Goal: Find specific fact: Find specific fact

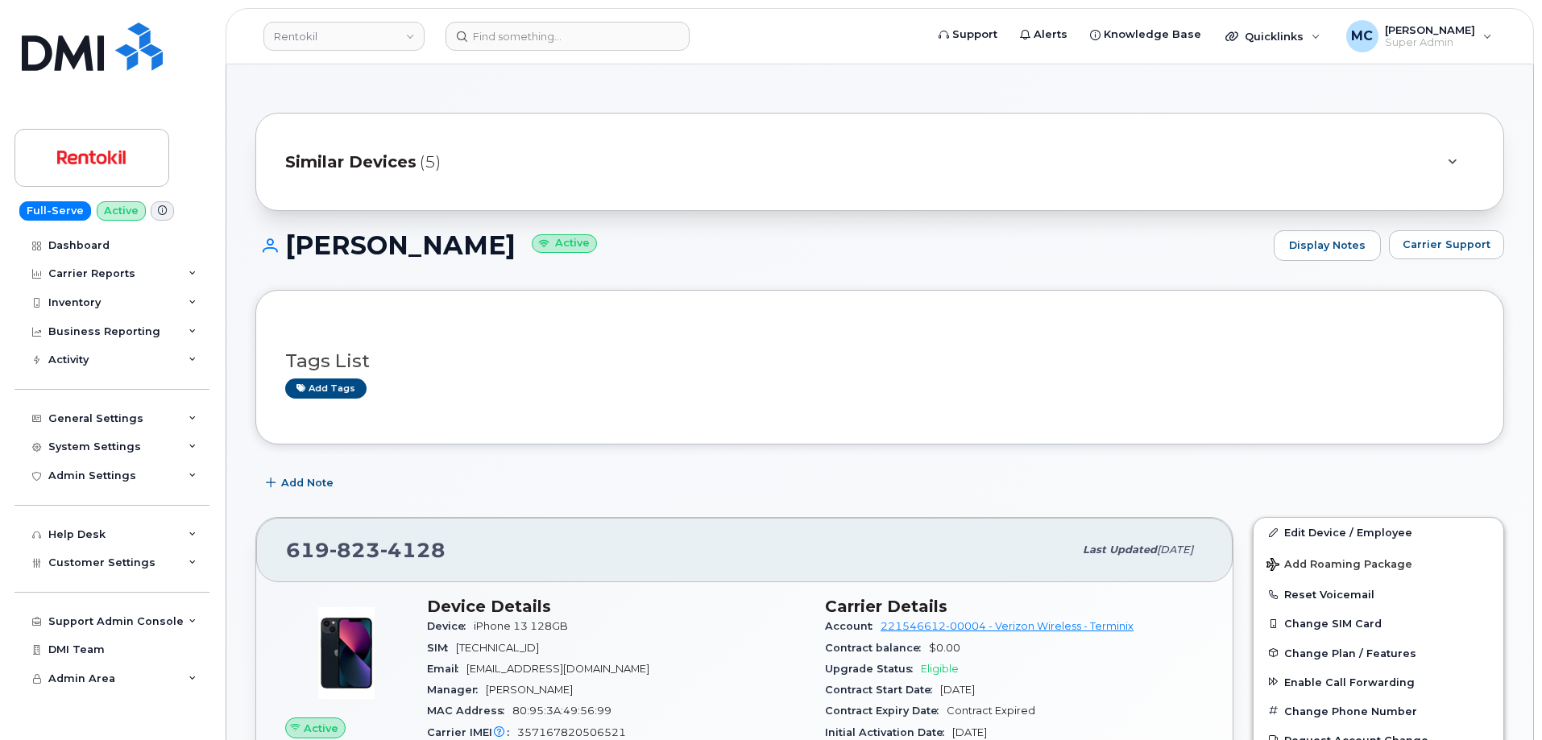
scroll to position [234, 0]
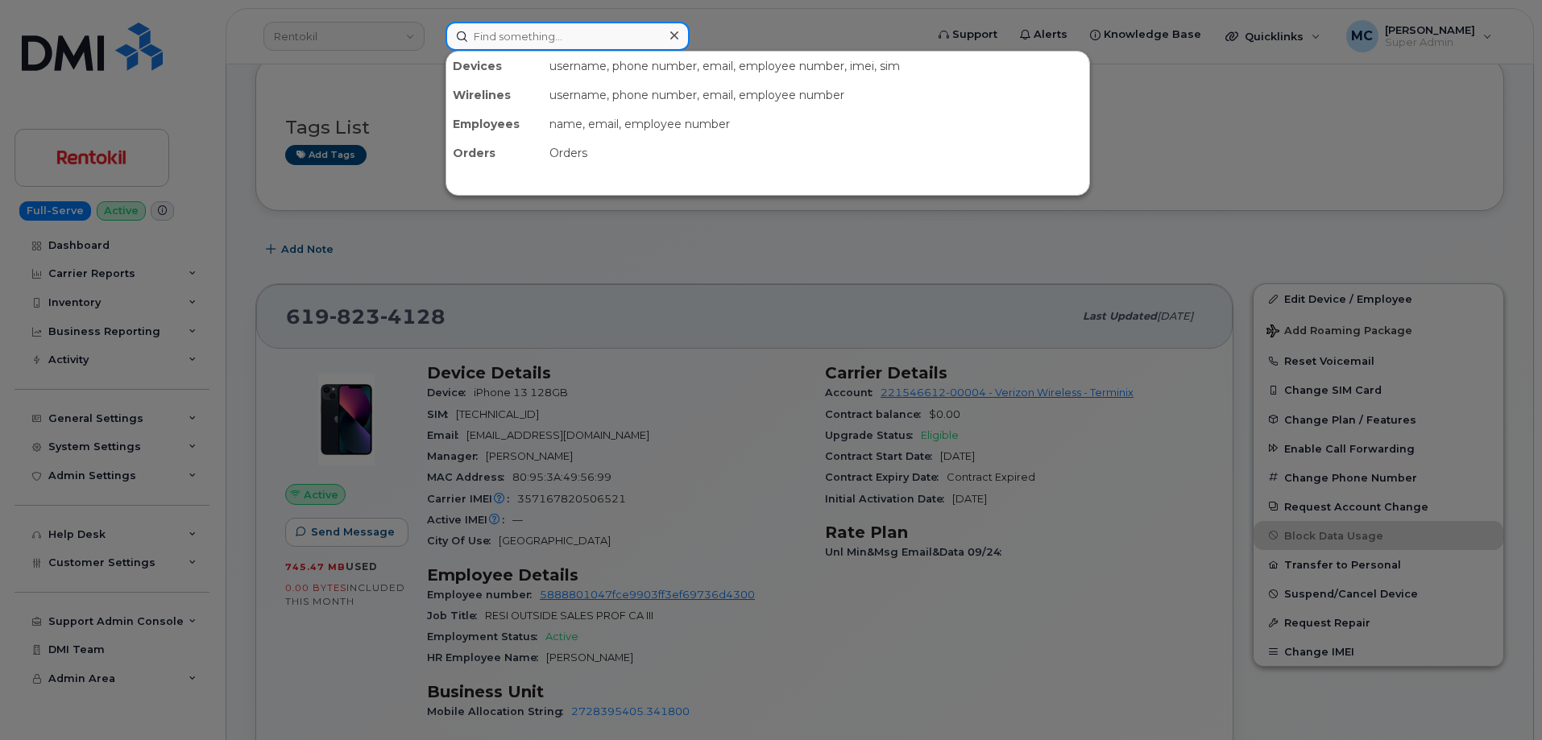
paste input "30055"
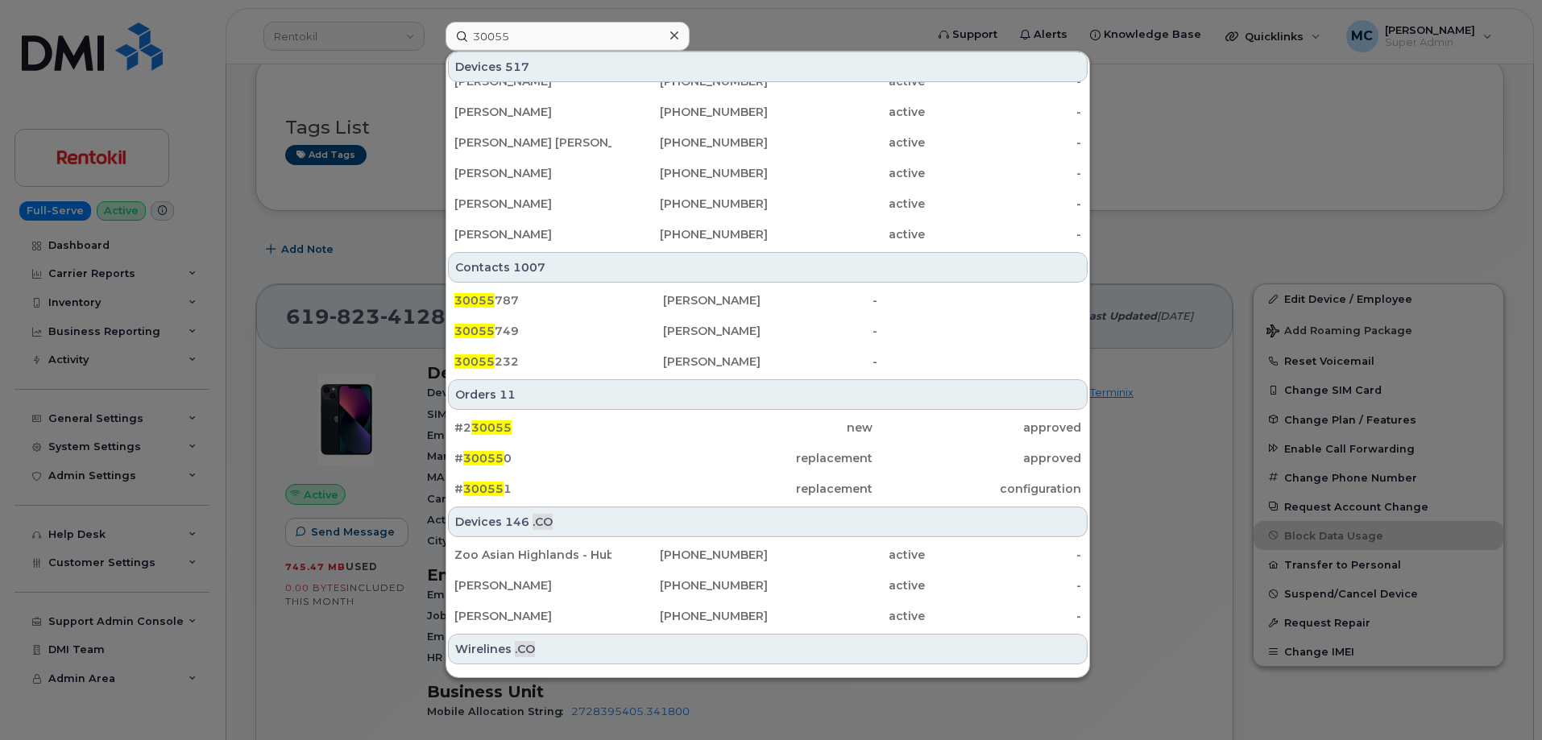
scroll to position [452, 0]
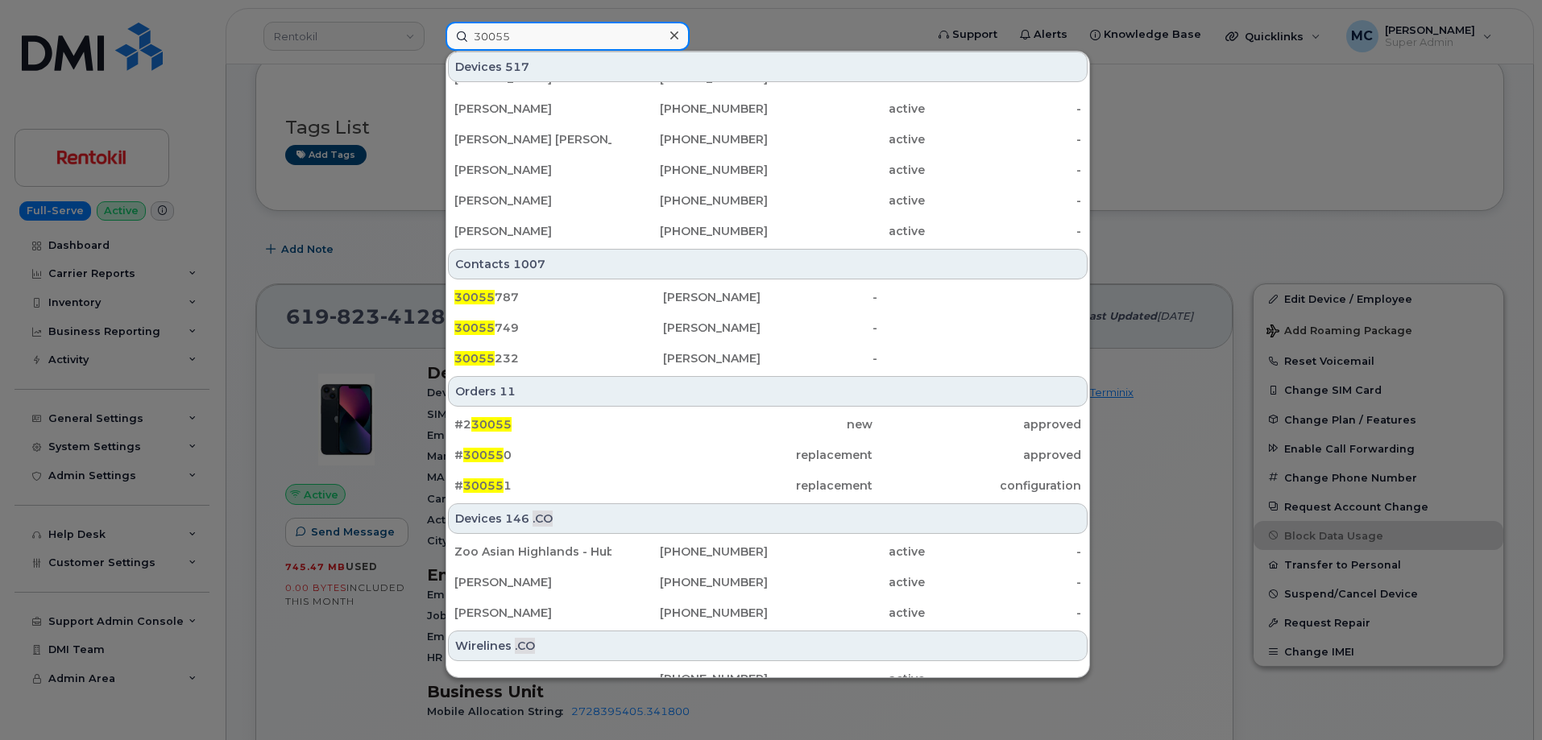
click at [590, 37] on input "30055" at bounding box center [568, 36] width 244 height 29
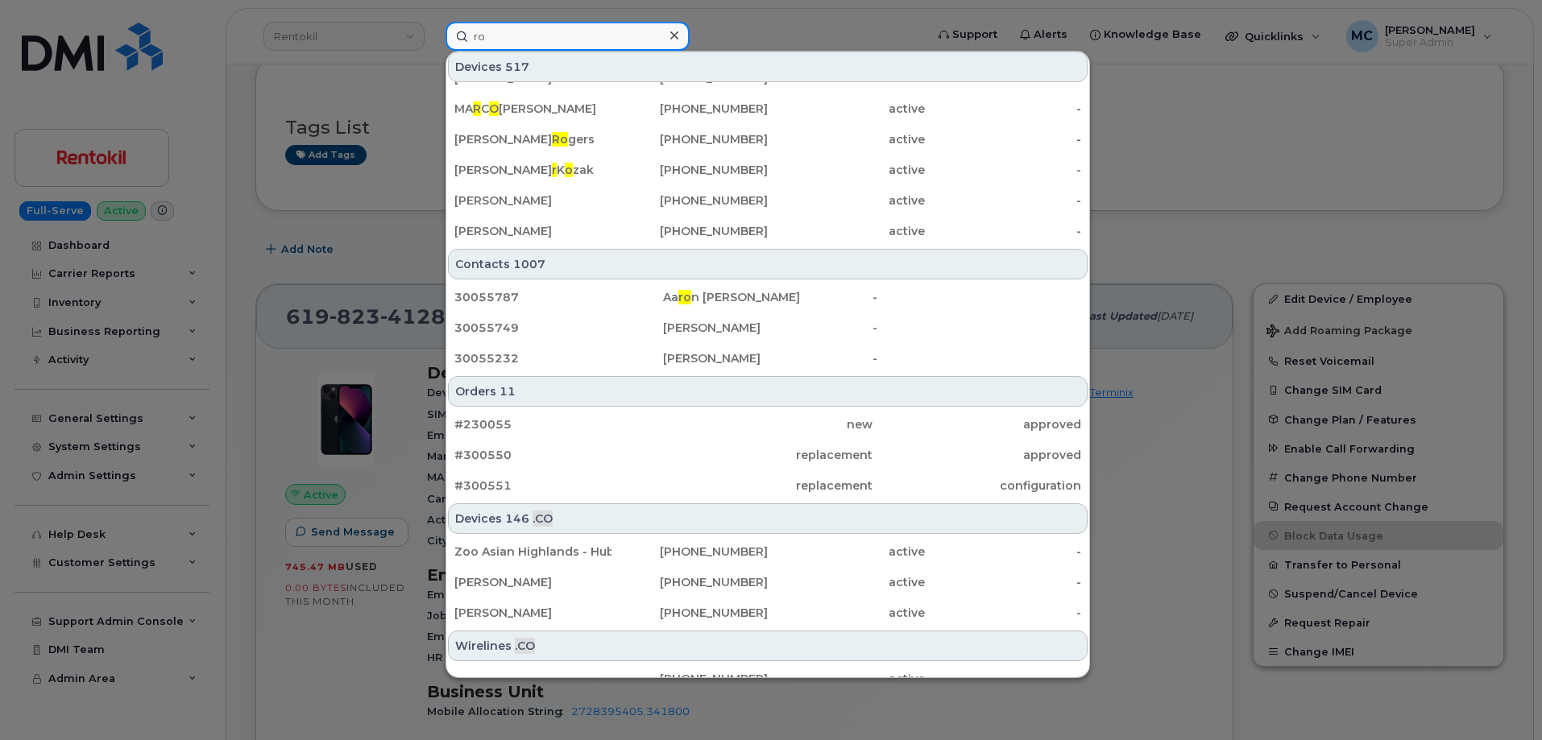
scroll to position [0, 0]
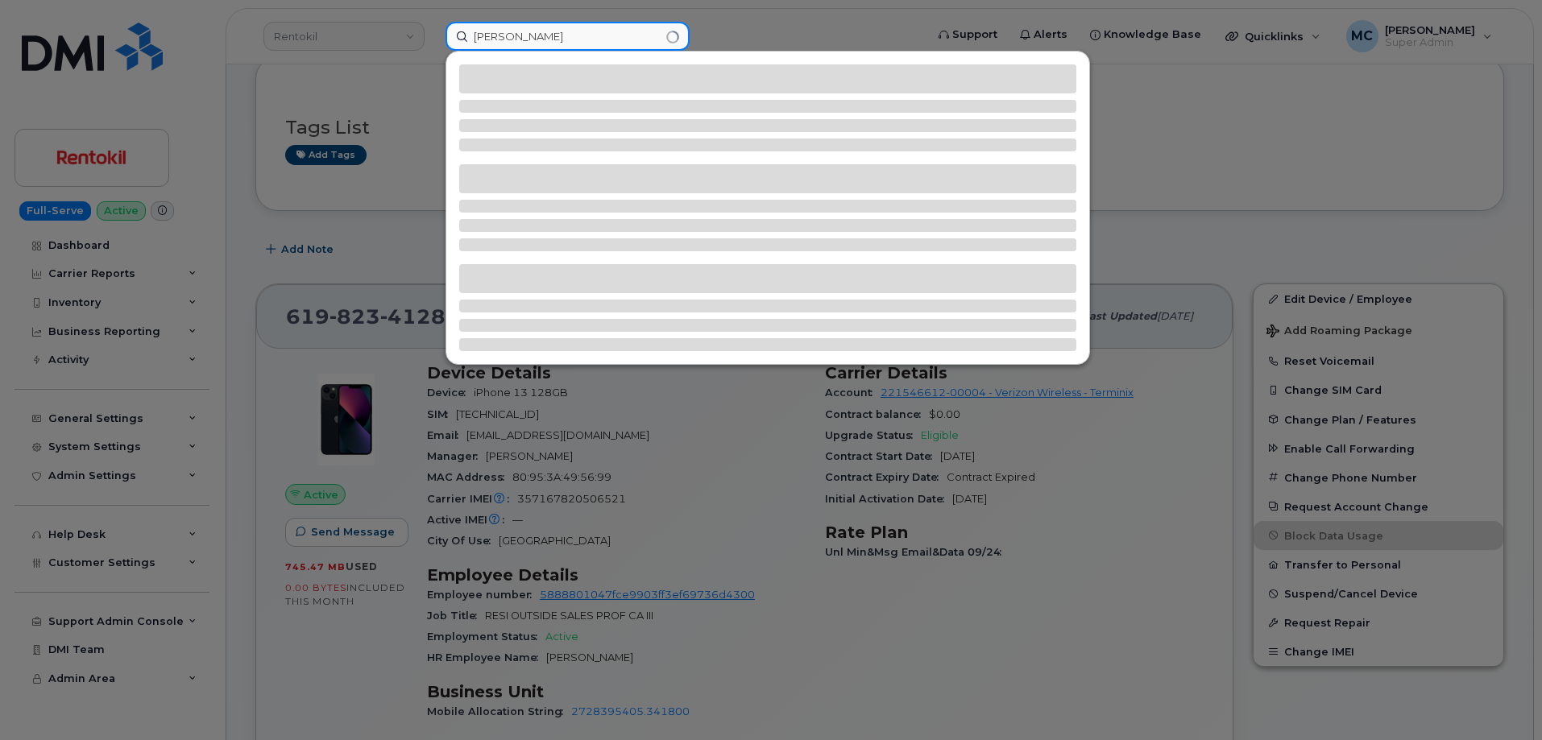
type input "rodney e snyder jr"
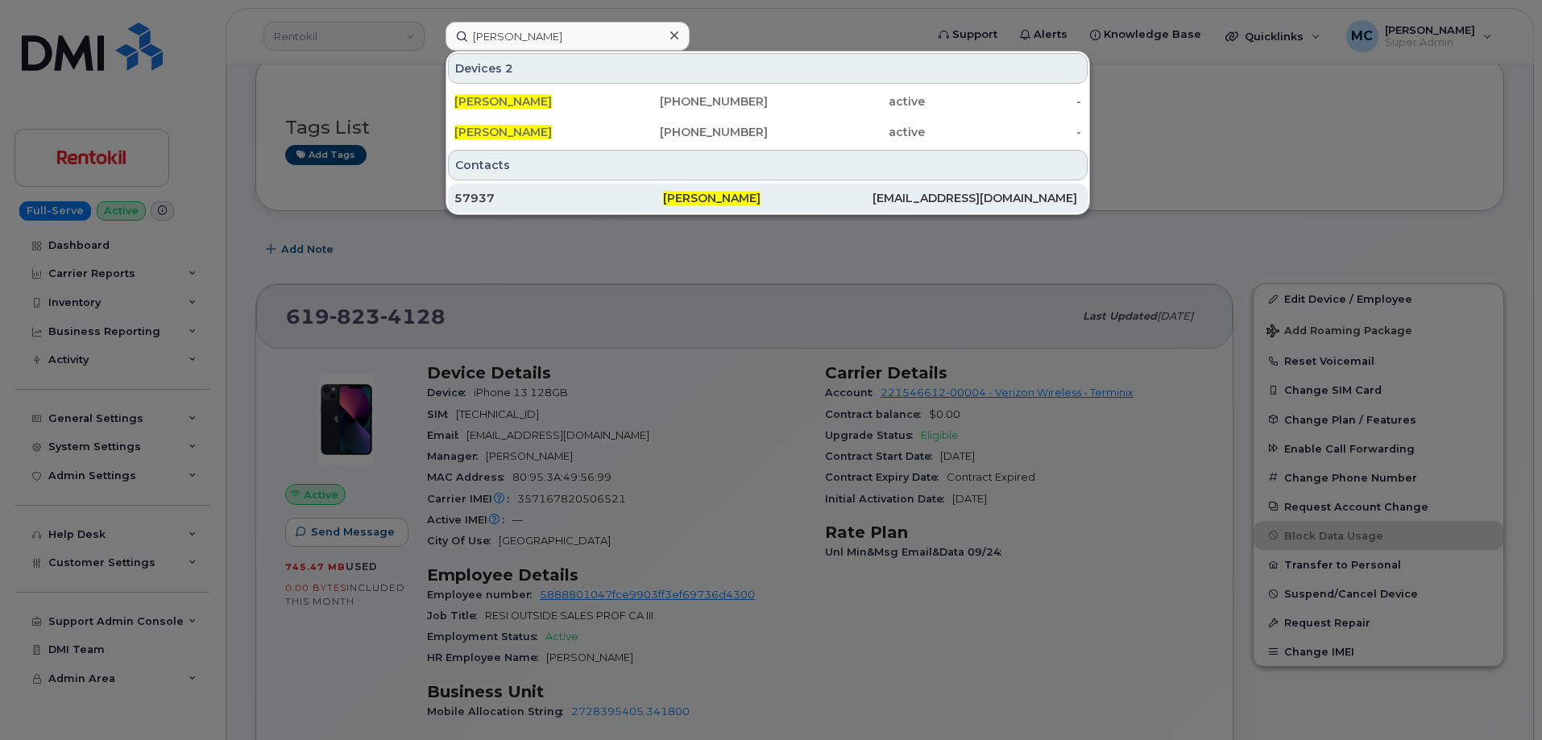
click at [707, 201] on span "Rodney E Snyder Jr" at bounding box center [711, 198] width 97 height 15
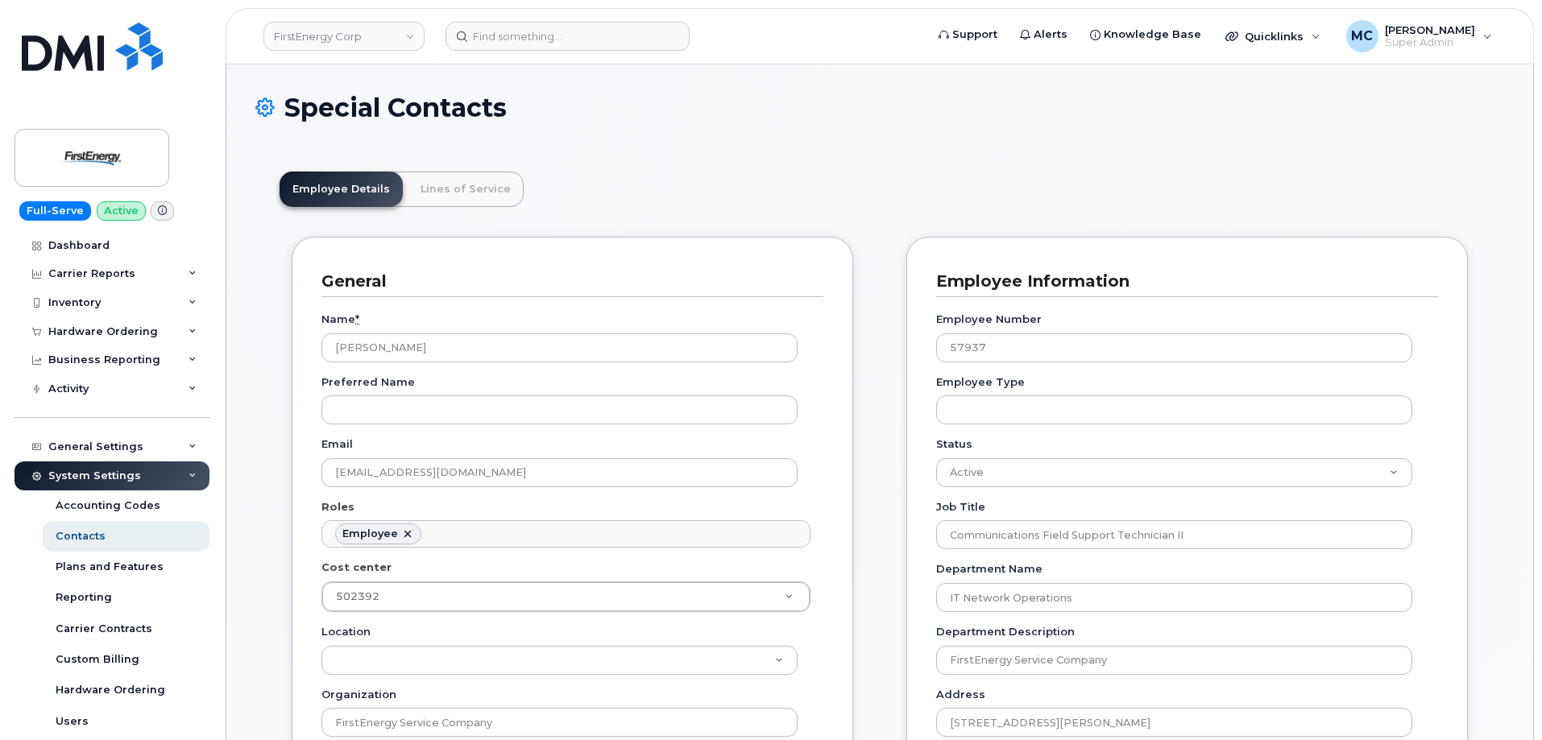
scroll to position [48, 0]
click at [482, 188] on link "Lines of Service" at bounding box center [466, 189] width 116 height 35
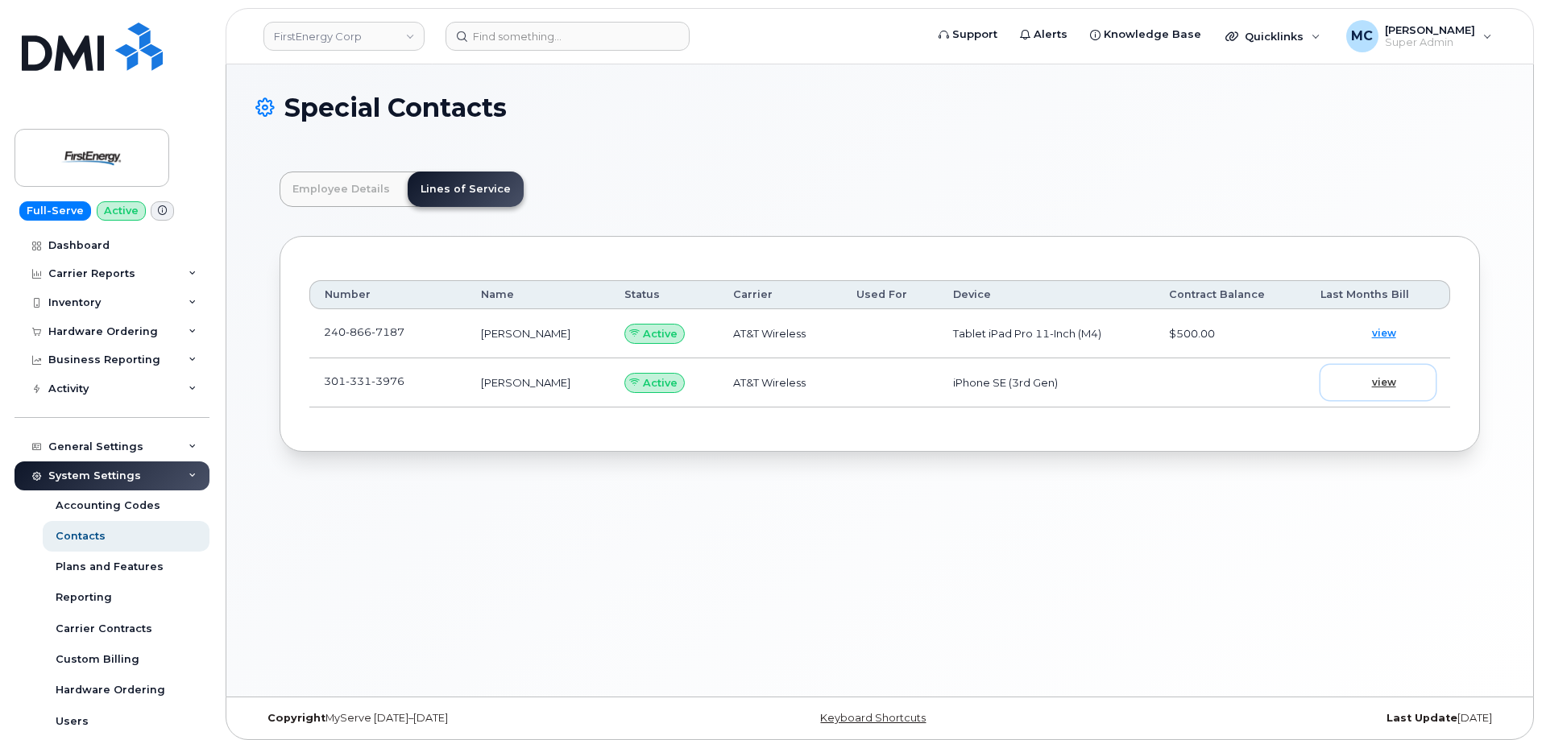
click at [1391, 380] on span "view" at bounding box center [1384, 382] width 24 height 15
click at [521, 41] on input at bounding box center [568, 36] width 244 height 29
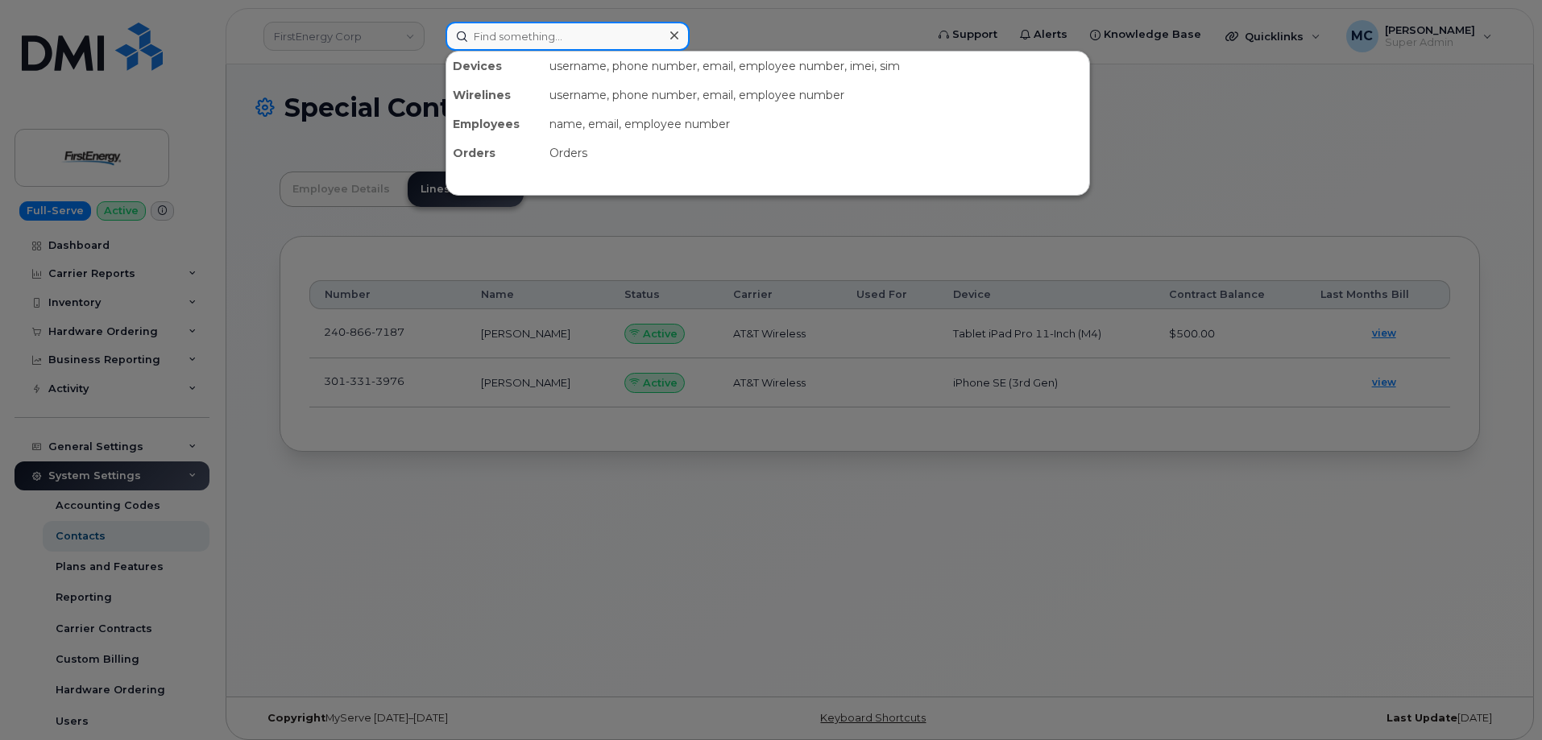
paste input "3013313976"
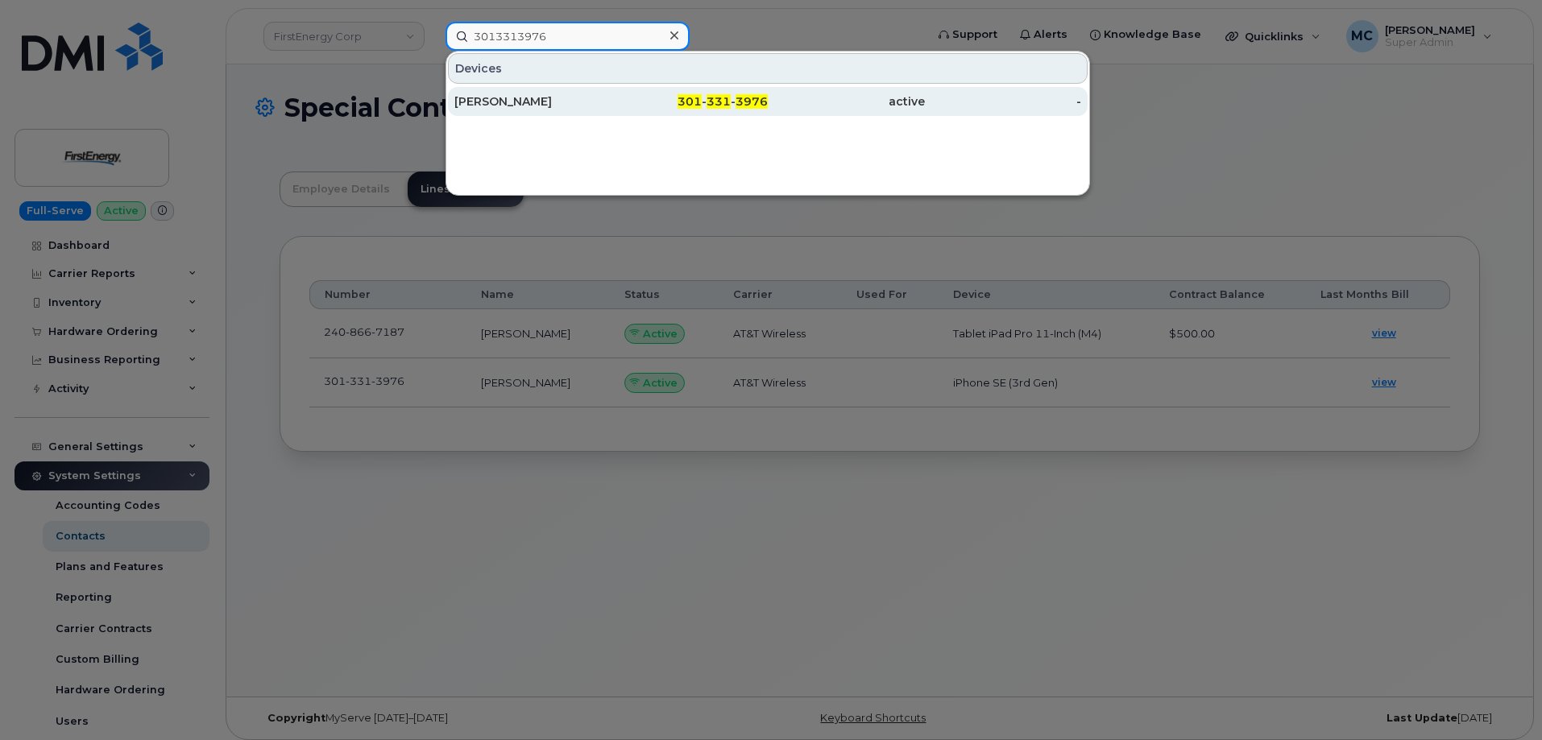
type input "3013313976"
click at [583, 101] on div "[PERSON_NAME]" at bounding box center [532, 101] width 157 height 16
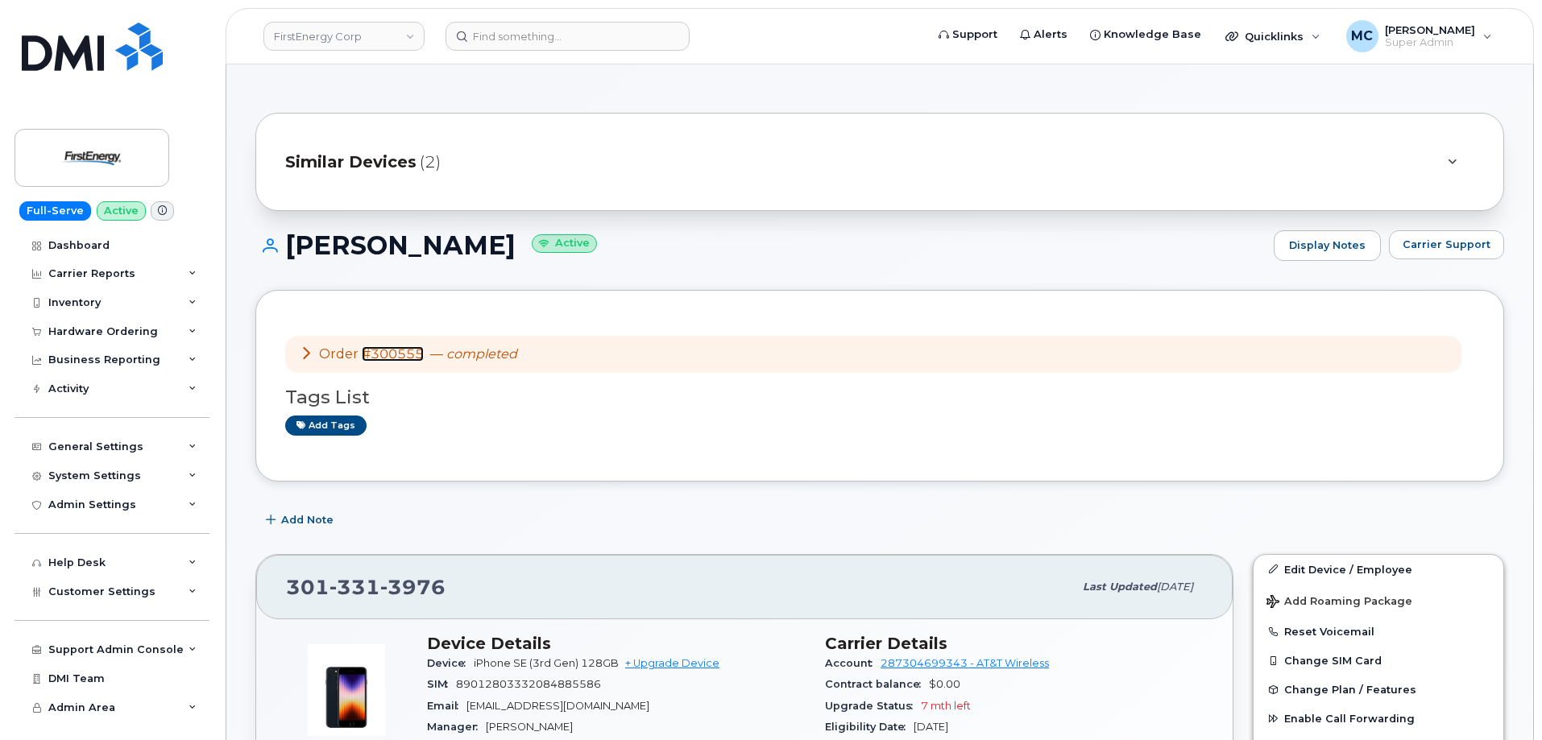
click at [394, 349] on link "#300555" at bounding box center [393, 353] width 62 height 15
click at [496, 427] on div "Add tags" at bounding box center [873, 426] width 1176 height 20
drag, startPoint x: 449, startPoint y: 592, endPoint x: 281, endPoint y: 592, distance: 167.6
click at [281, 592] on div "301 331 3976 Last updated Sep 24, 2025" at bounding box center [744, 587] width 977 height 64
copy span "301 331 3976"
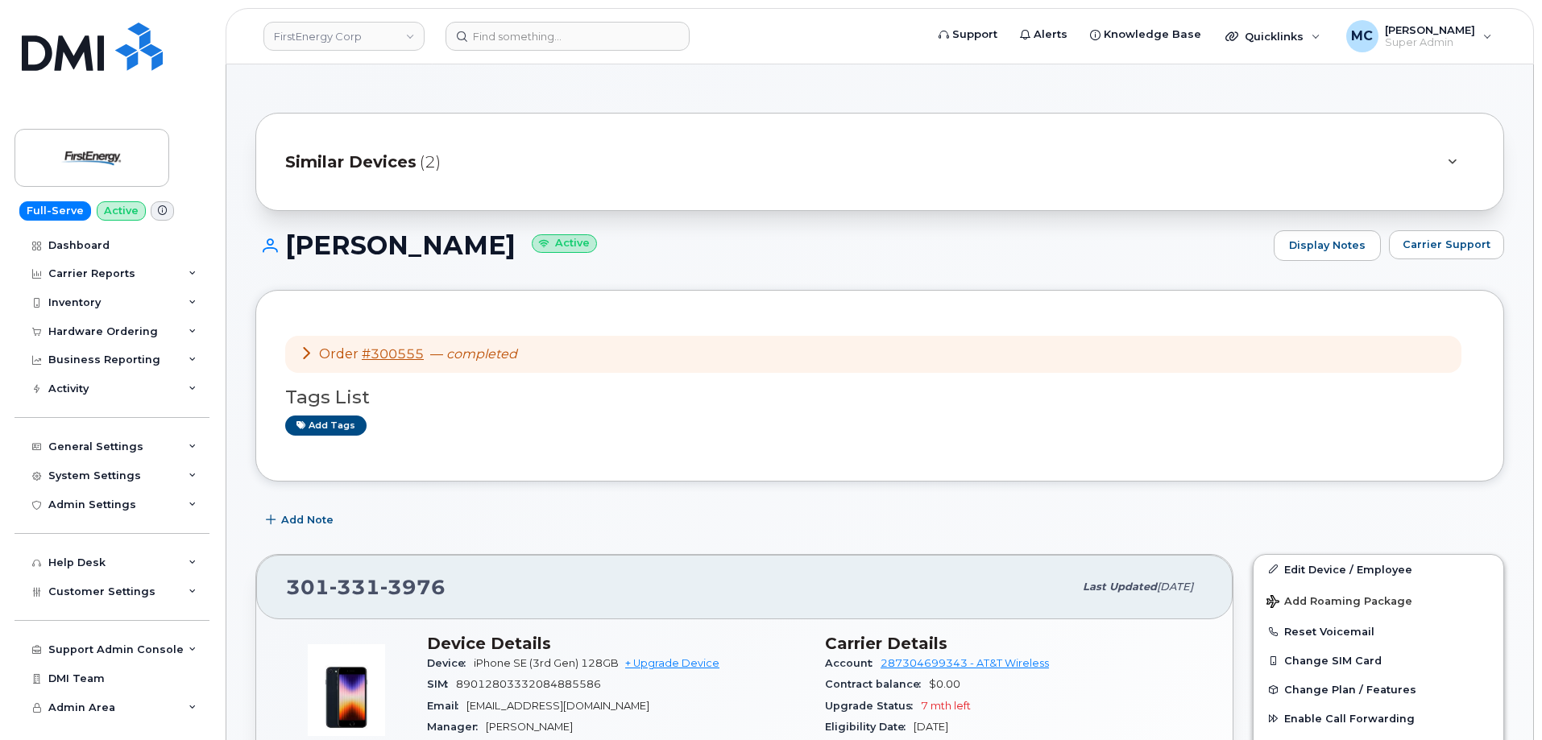
click at [829, 374] on div "Tags List Add tags" at bounding box center [879, 404] width 1189 height 62
click at [620, 39] on input at bounding box center [568, 36] width 244 height 29
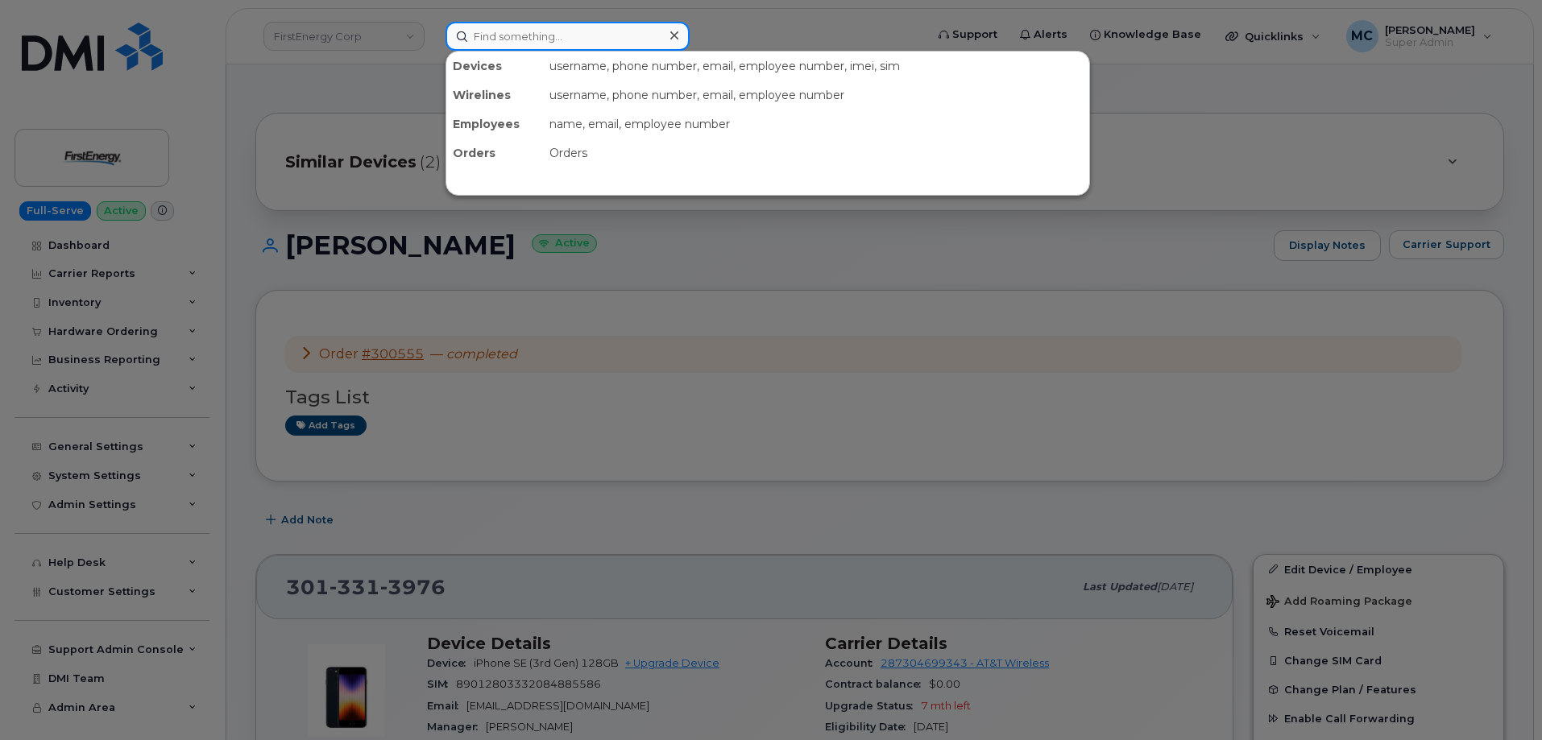
paste input "302955"
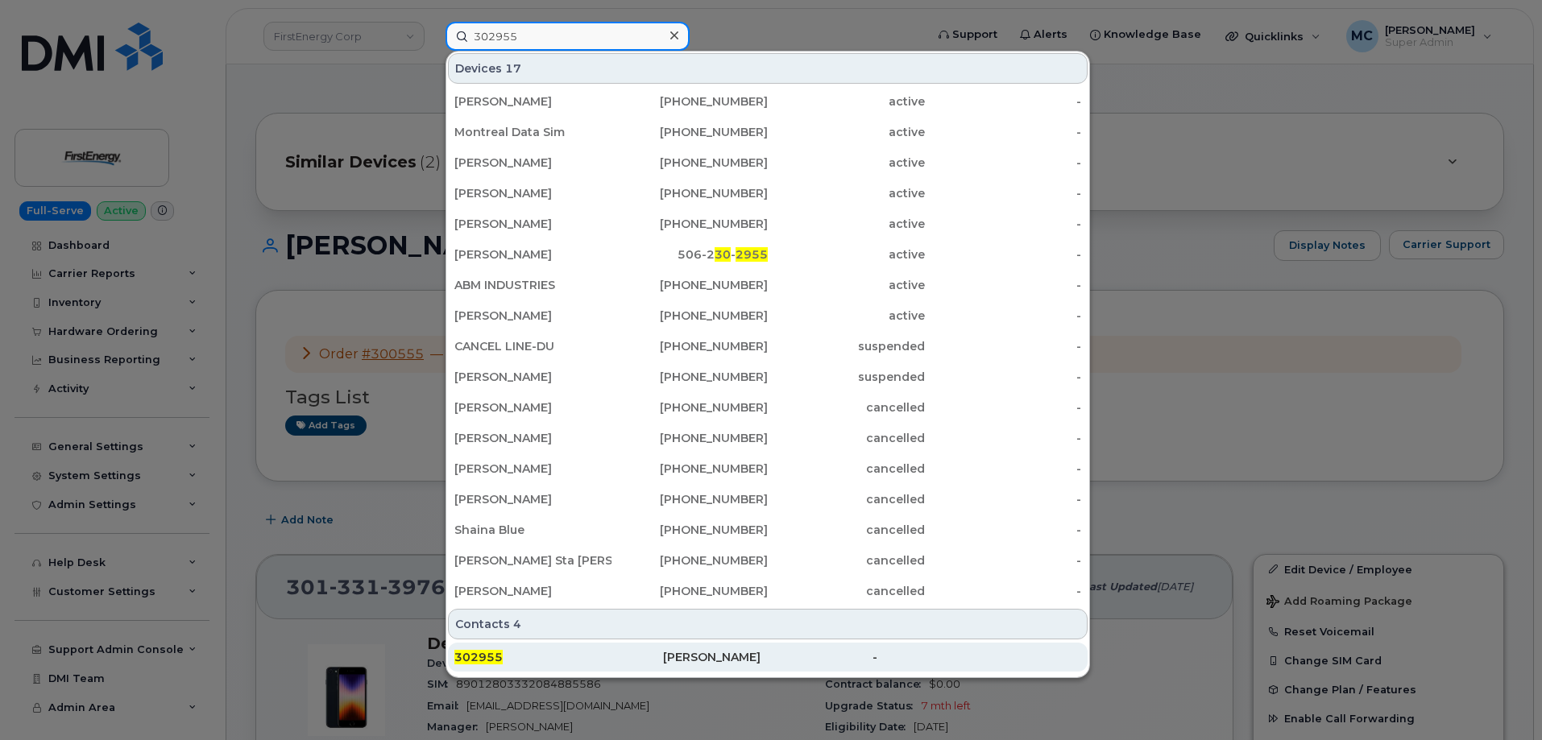
type input "302955"
click at [677, 662] on div "Candida Romo" at bounding box center [767, 657] width 209 height 16
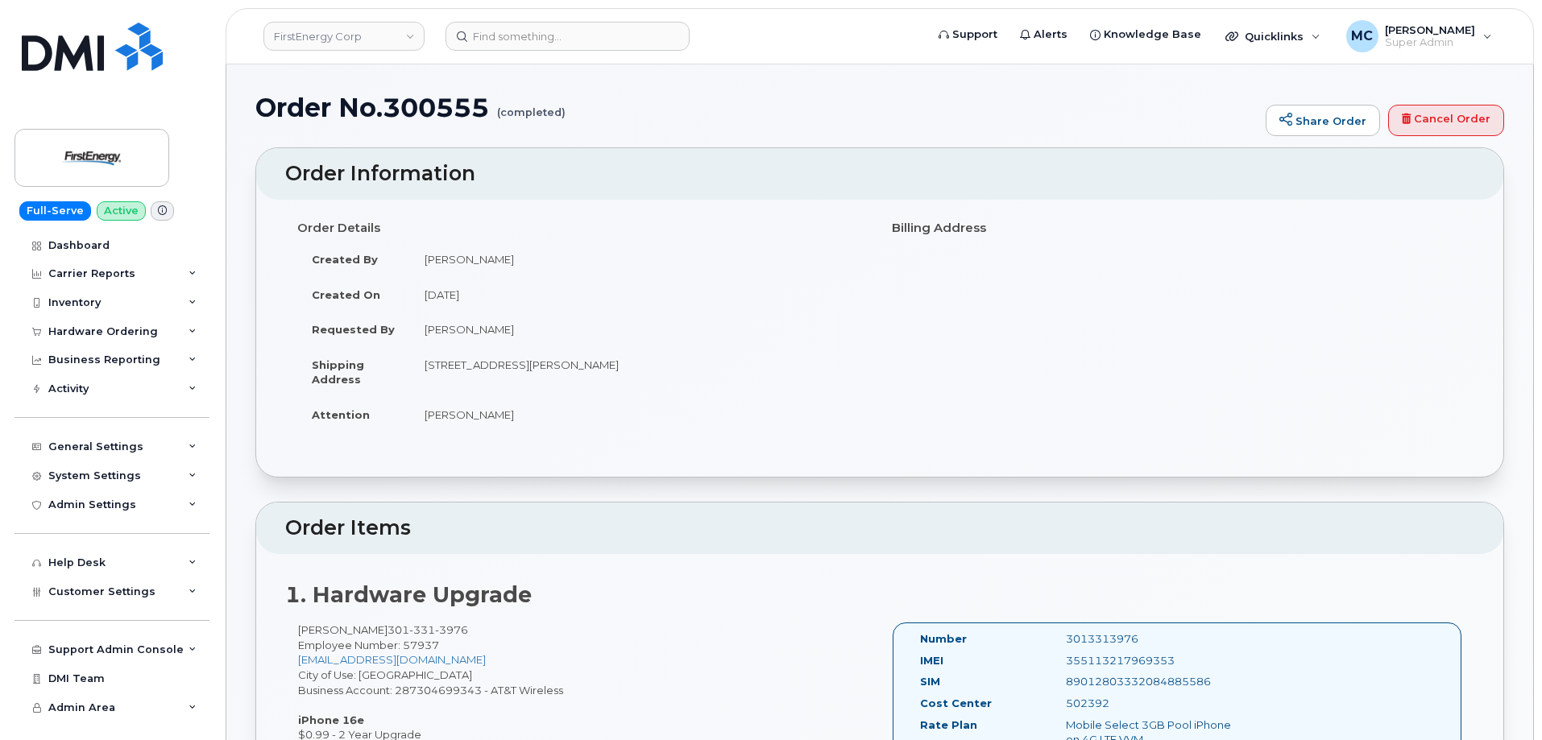
click at [466, 107] on h1 "Order No.300555 (completed)" at bounding box center [756, 107] width 1002 height 28
copy h1 "300555"
click at [115, 682] on link "DMI Team" at bounding box center [112, 679] width 195 height 29
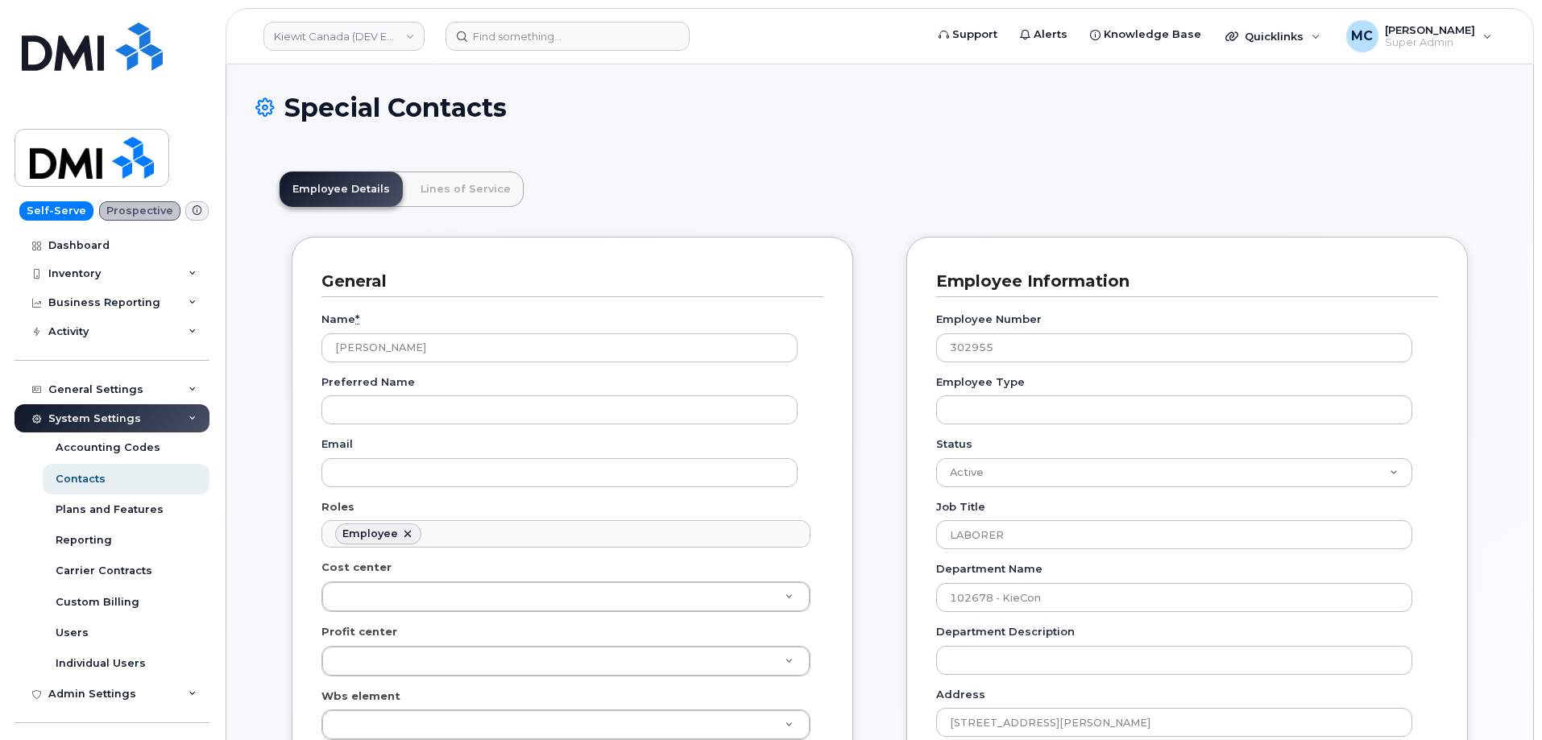
scroll to position [48, 0]
click at [533, 27] on input at bounding box center [568, 36] width 244 height 29
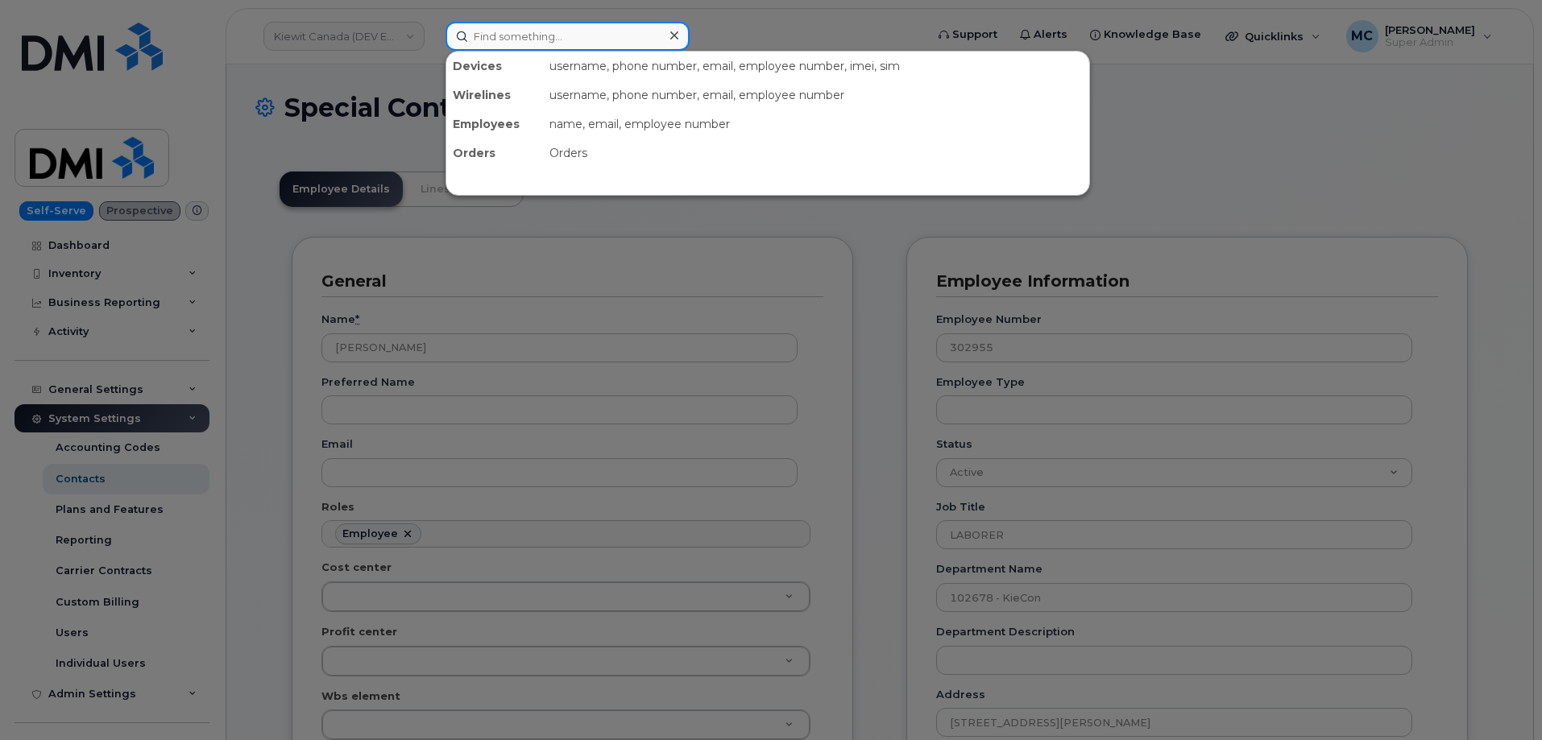
paste input "302955"
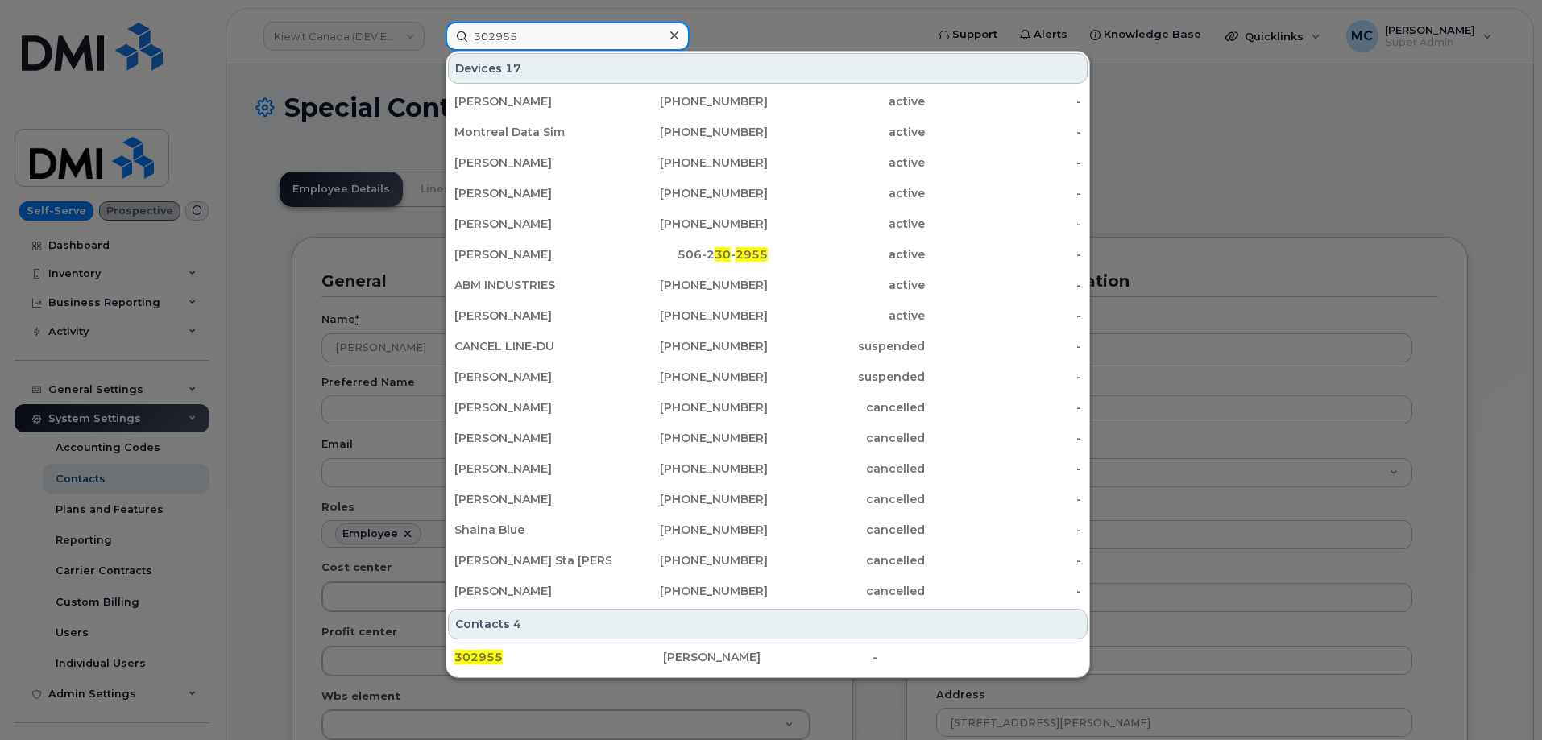
type input "302955"
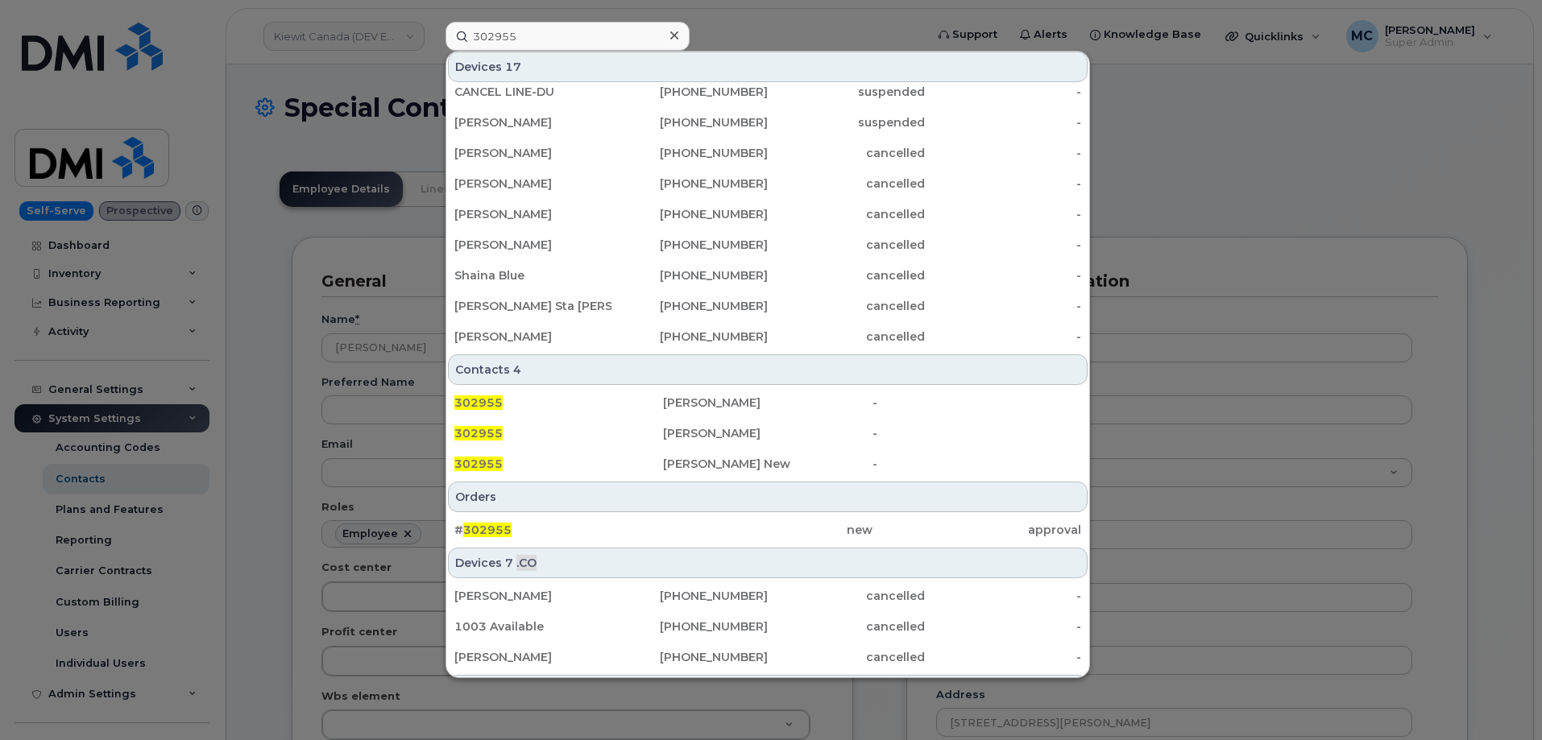
scroll to position [317, 0]
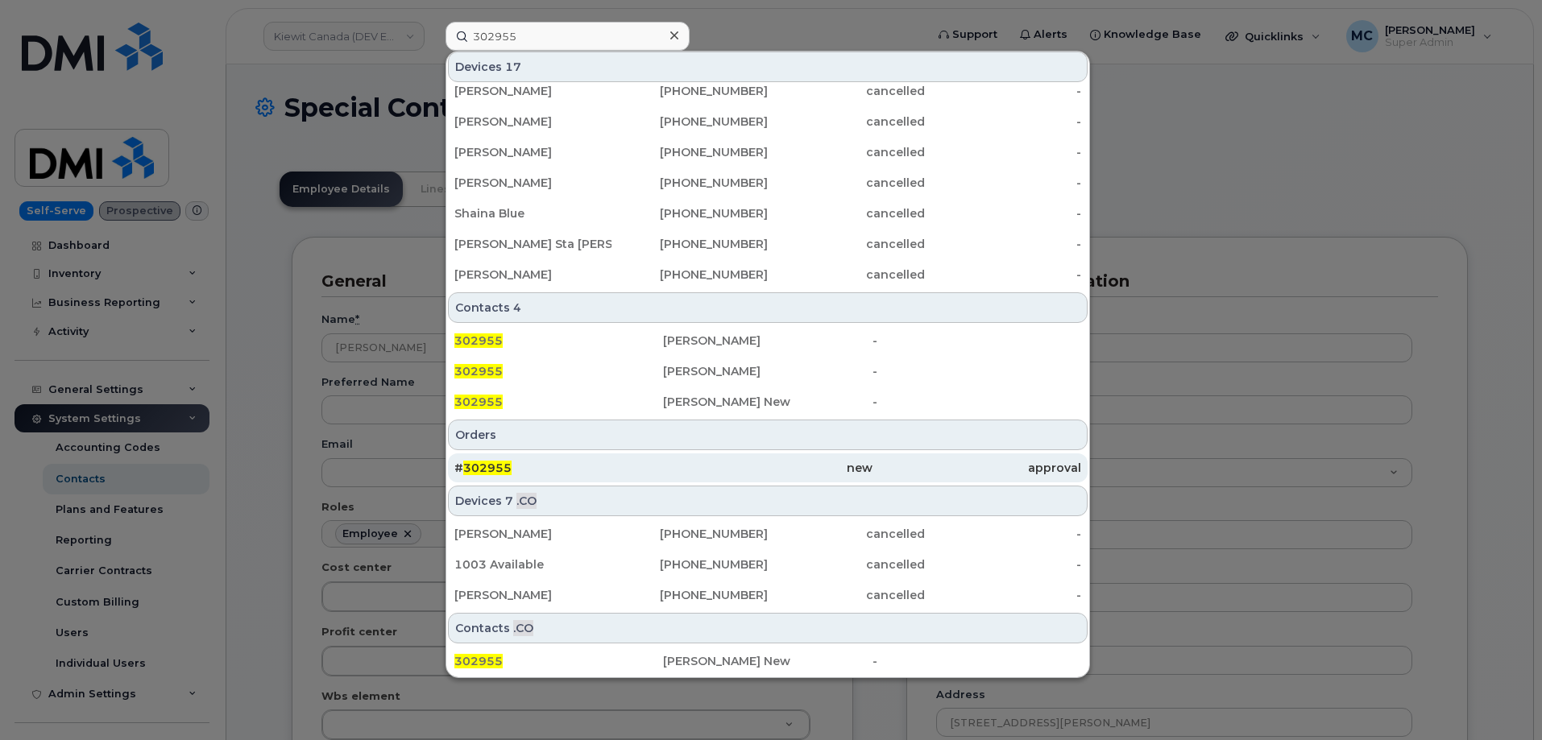
click at [807, 462] on div "new" at bounding box center [767, 468] width 209 height 16
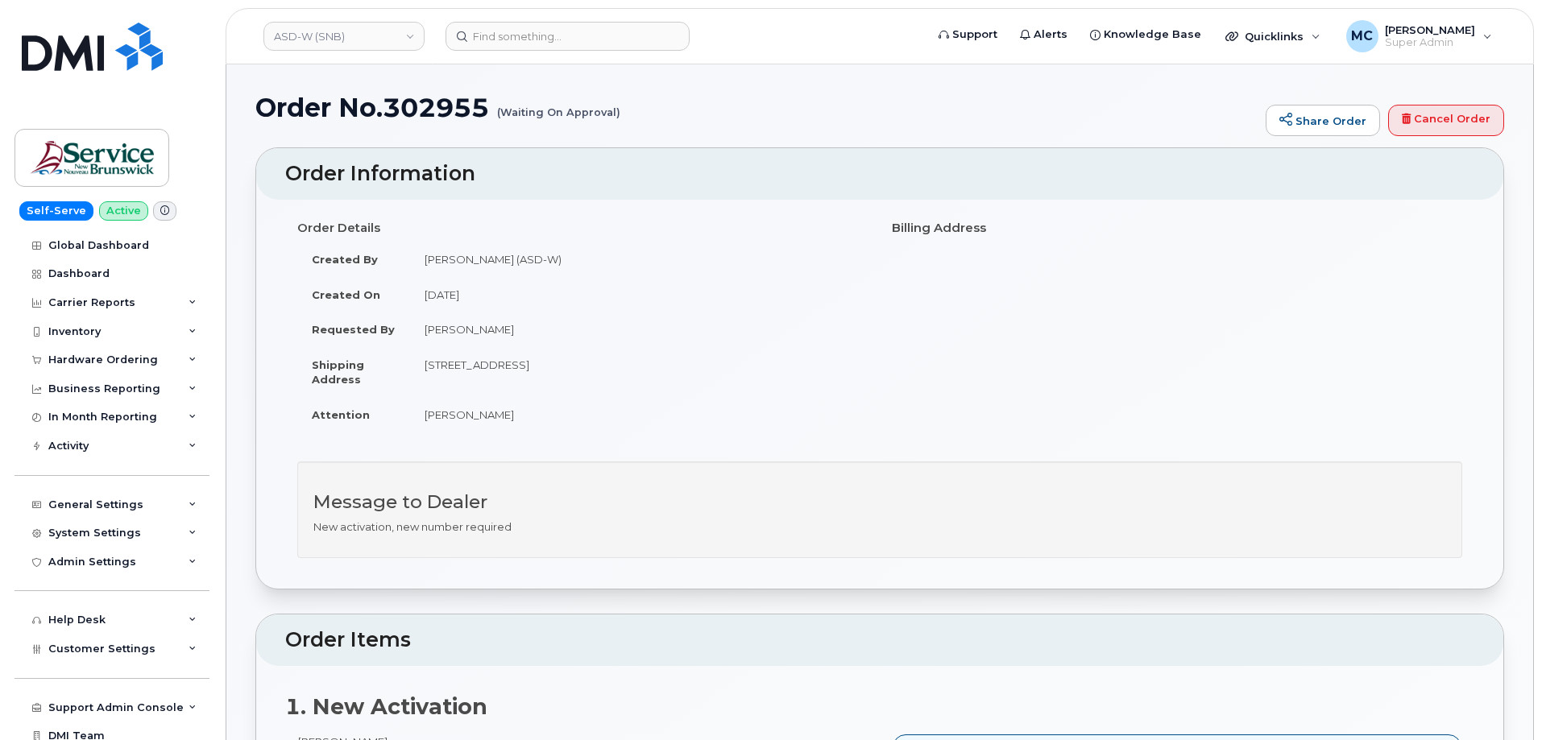
click at [972, 118] on h1 "Order No.302955 (Waiting On Approval)" at bounding box center [756, 107] width 1002 height 28
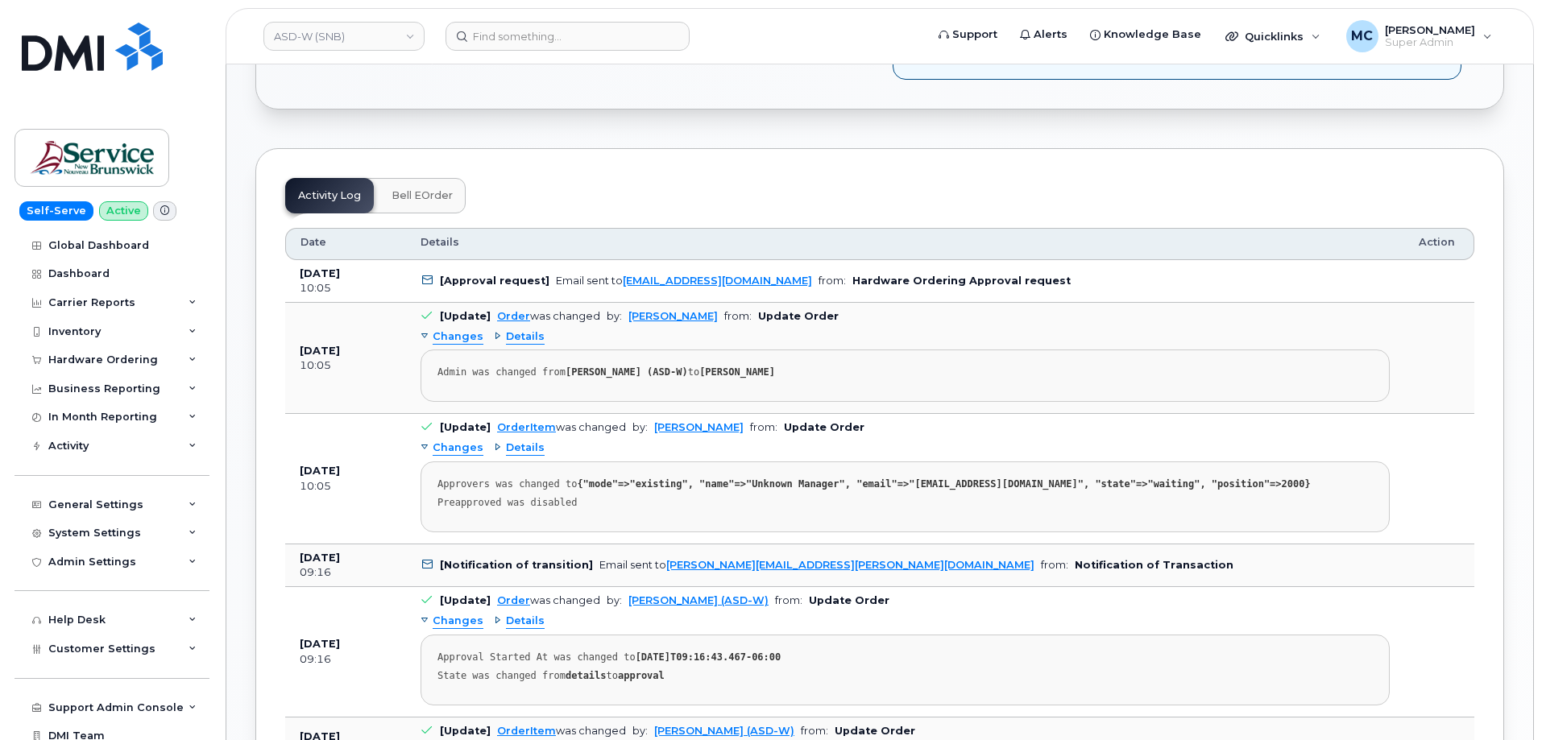
scroll to position [801, 0]
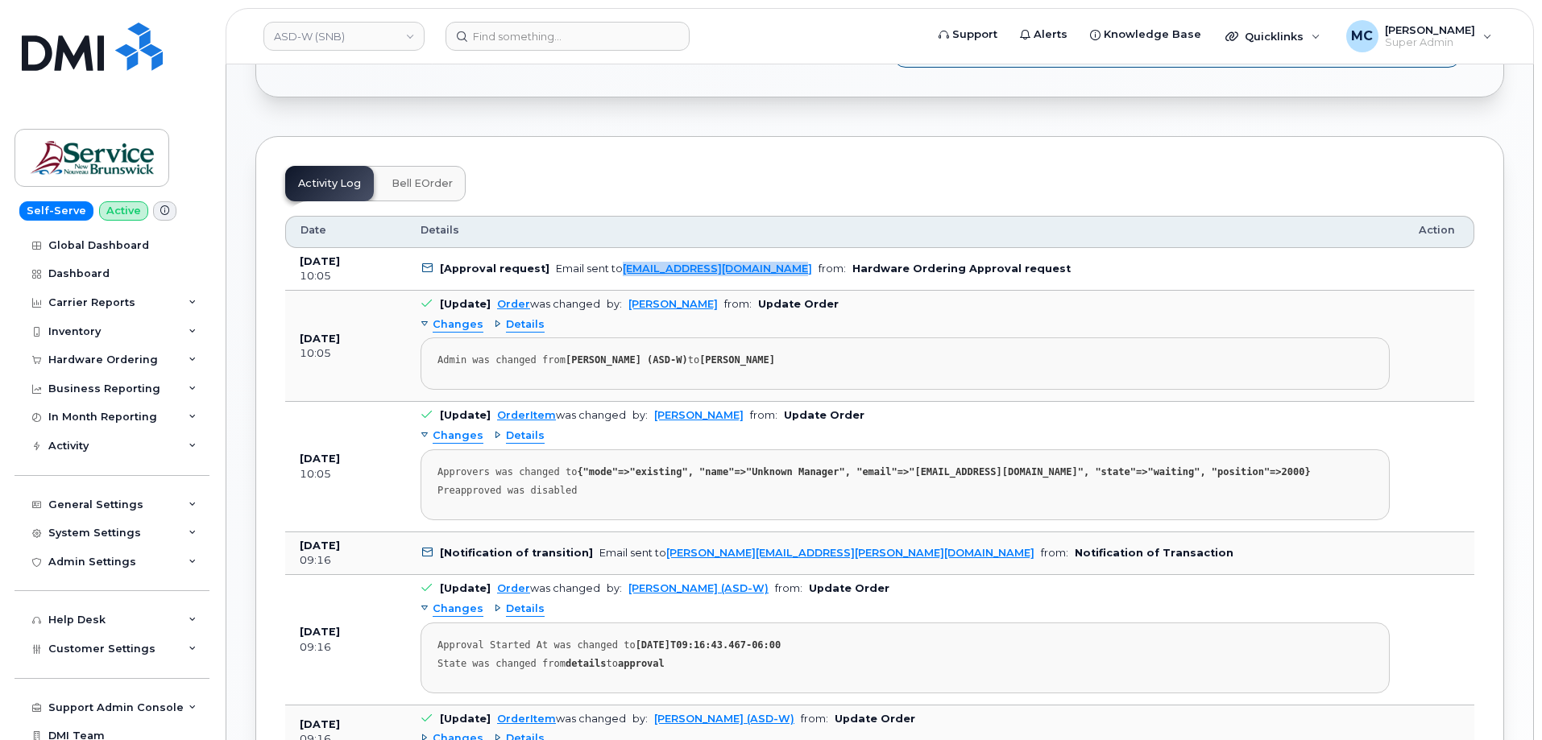
drag, startPoint x: 781, startPoint y: 279, endPoint x: 618, endPoint y: 277, distance: 162.8
click at [618, 277] on td "[Approval request] Email sent to noreply@simplexmobility.com from: Hardware Ord…" at bounding box center [905, 270] width 998 height 44
copy link "noreply@simplexmobility.com"
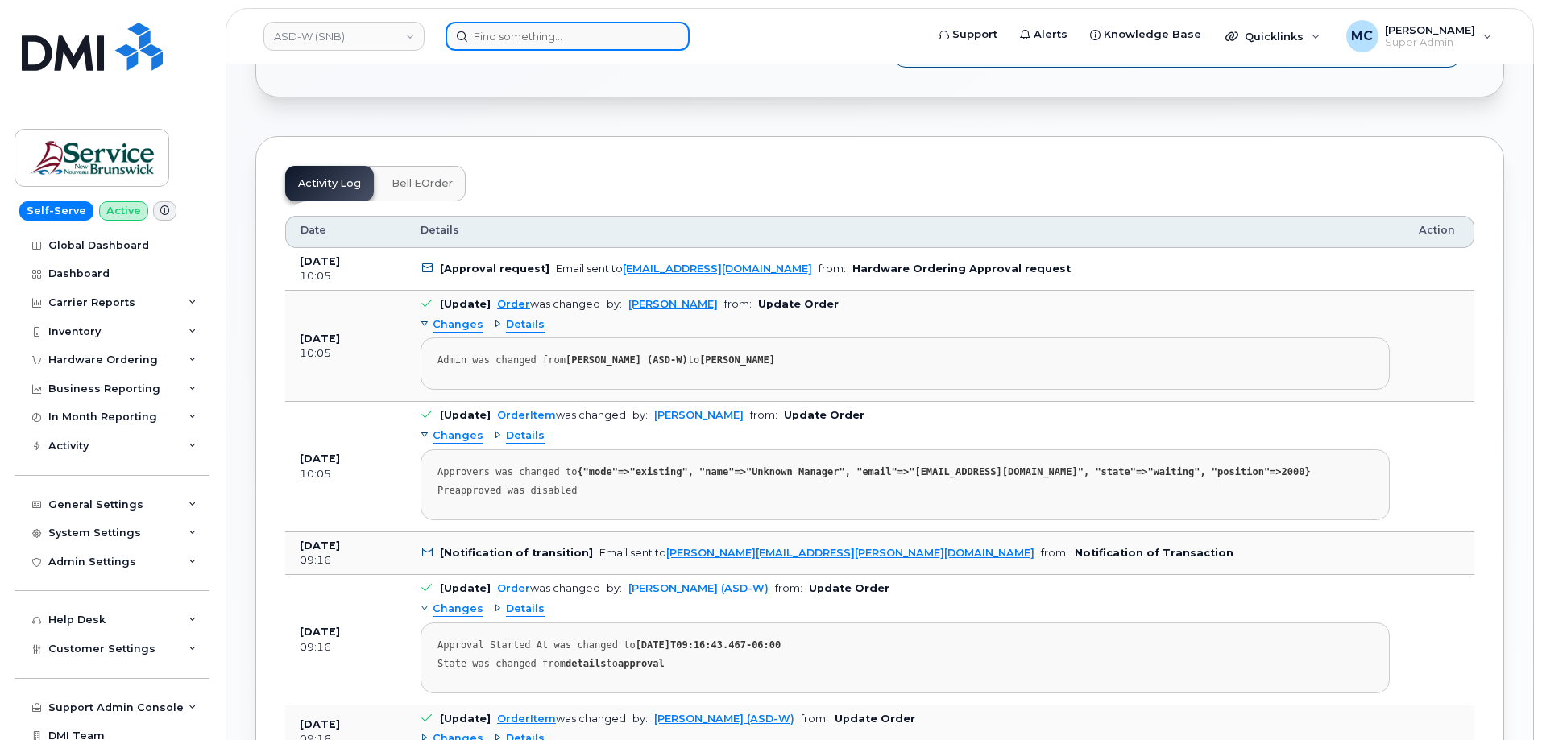
click at [504, 39] on input at bounding box center [568, 36] width 244 height 29
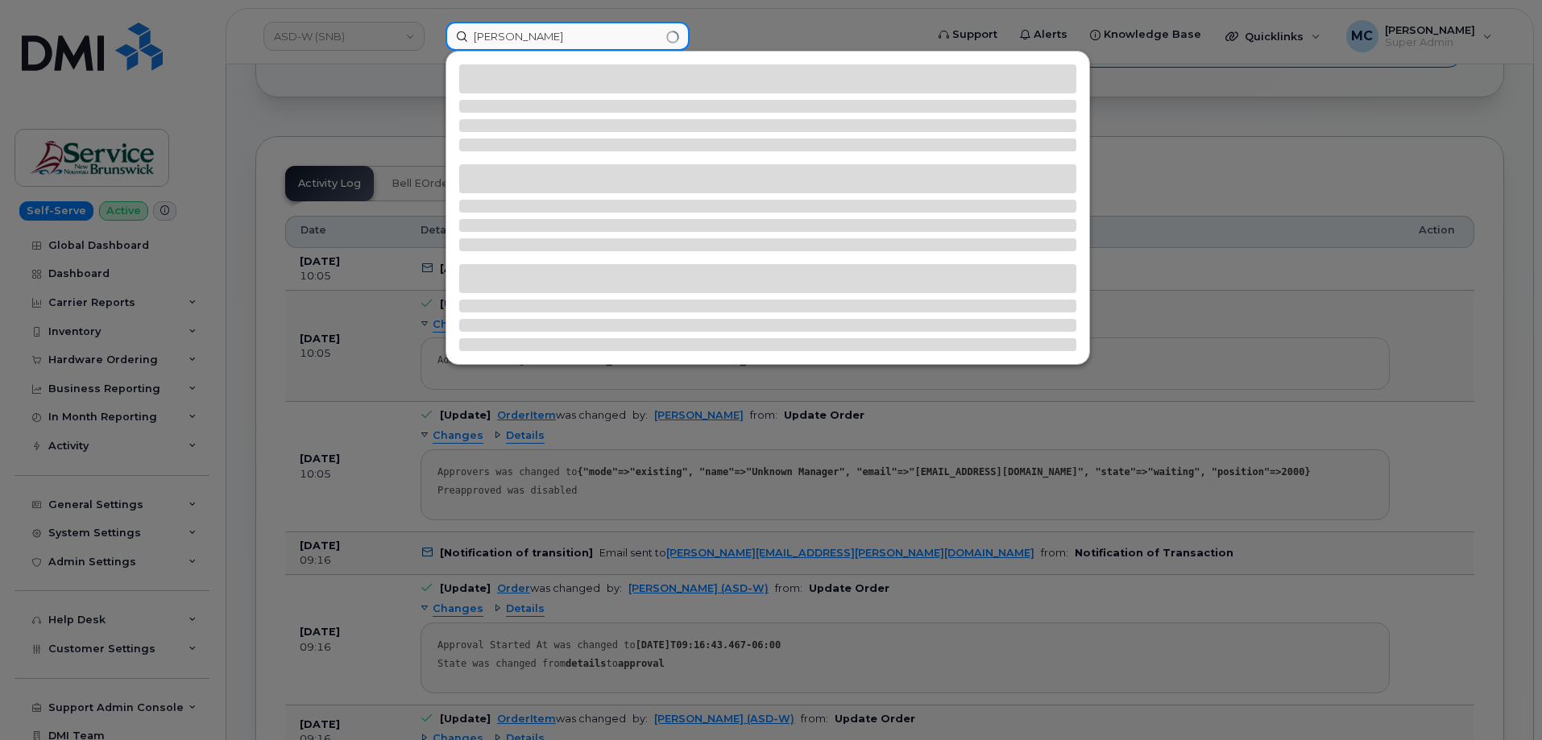
type input "rodney e snyder jr"
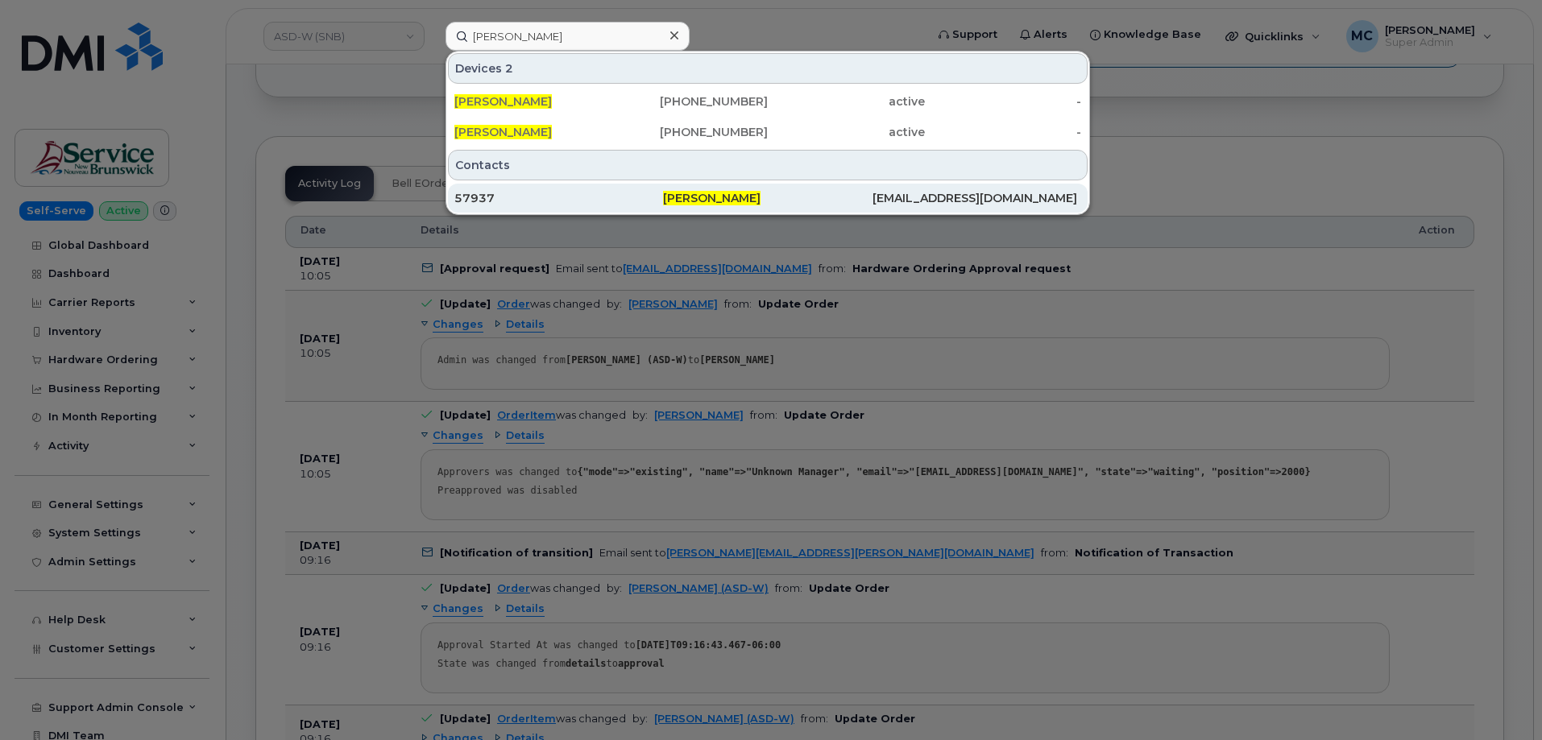
click at [700, 201] on span "Rodney E Snyder Jr" at bounding box center [711, 198] width 97 height 15
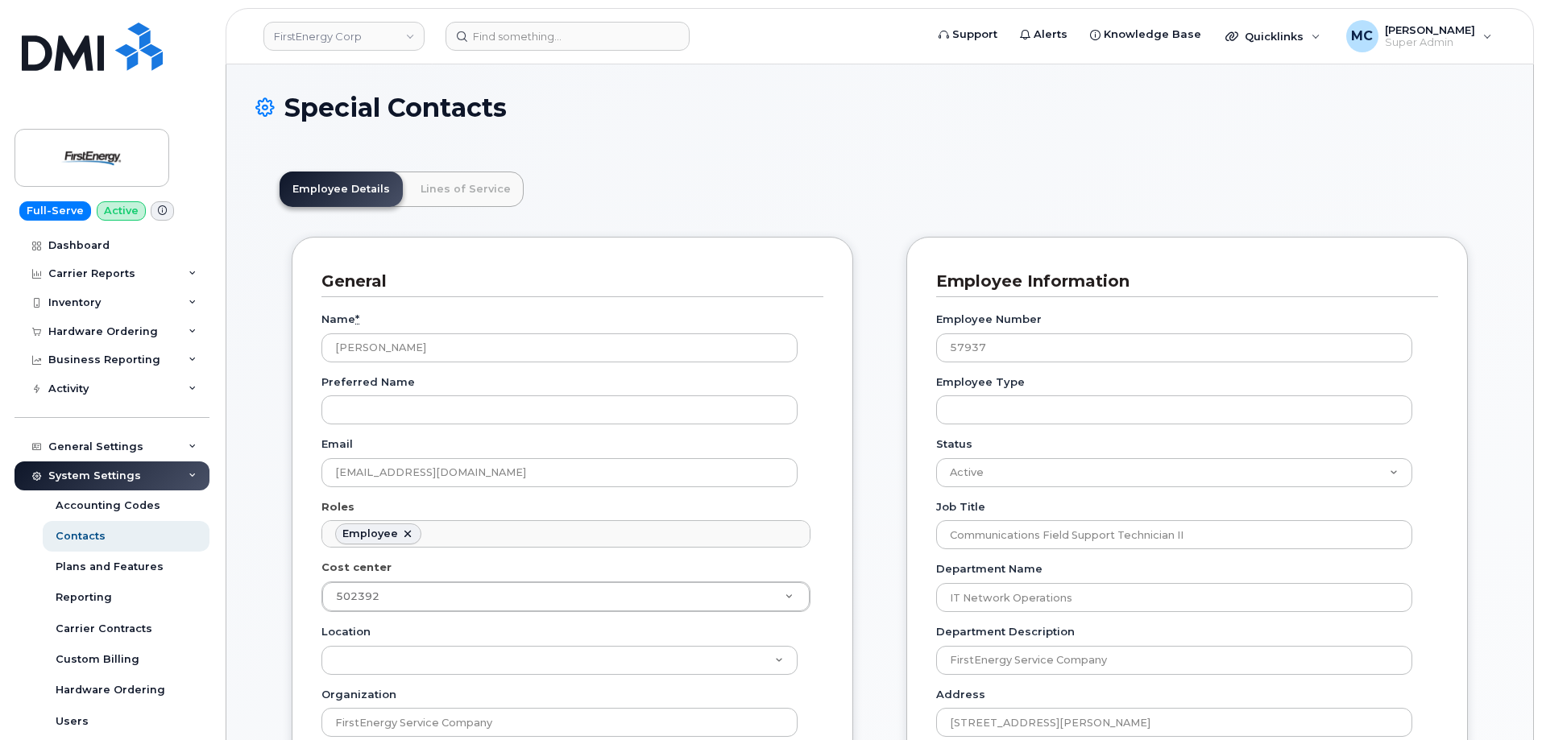
scroll to position [48, 0]
click at [478, 191] on link "Lines of Service" at bounding box center [466, 189] width 116 height 35
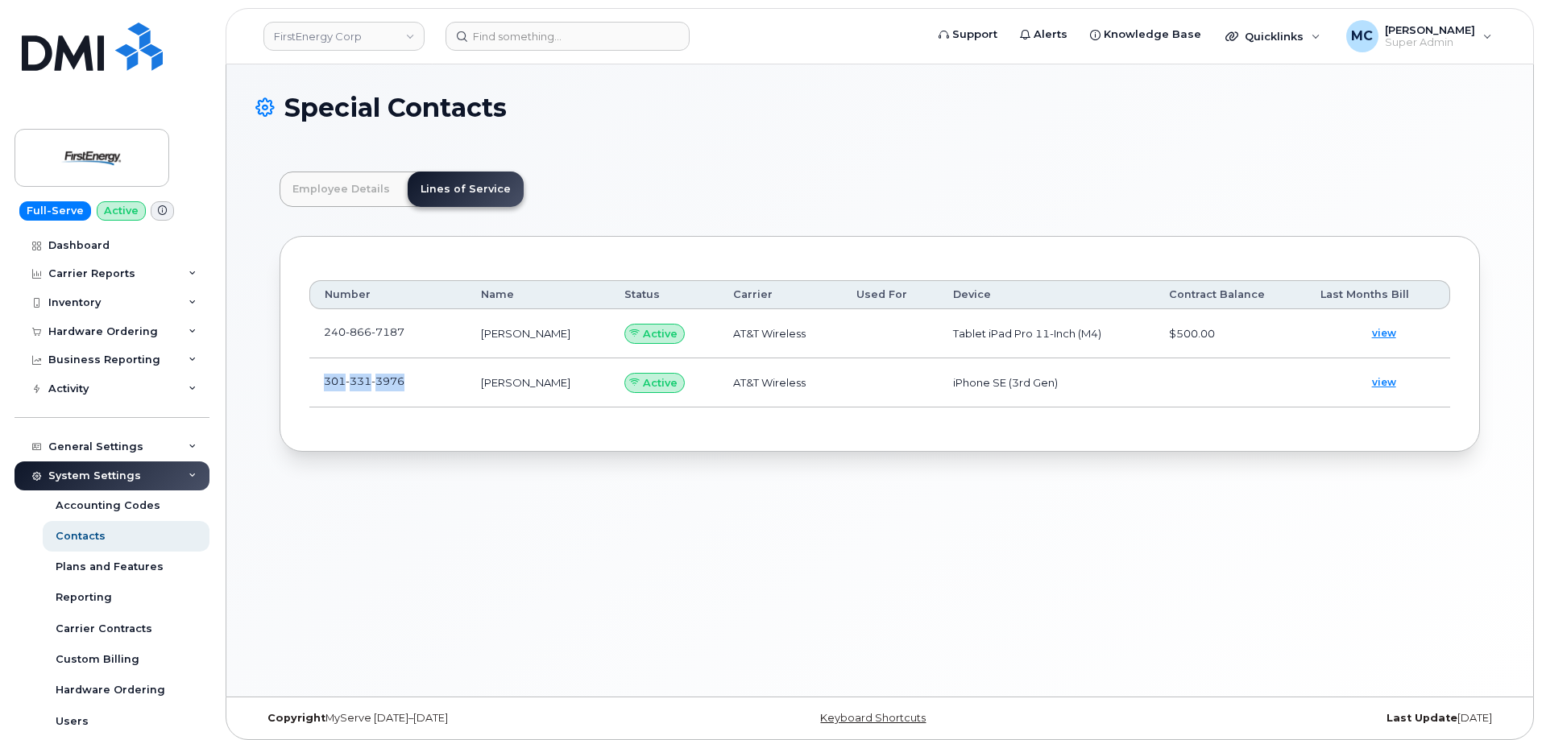
drag, startPoint x: 402, startPoint y: 389, endPoint x: 326, endPoint y: 396, distance: 76.8
click at [326, 396] on td "301 331 3976" at bounding box center [387, 383] width 157 height 49
copy span "301 331 3976"
click at [704, 179] on header "Employee Details Lines of Service" at bounding box center [880, 189] width 1201 height 35
click at [107, 152] on img at bounding box center [92, 158] width 124 height 47
